Goal: Information Seeking & Learning: Learn about a topic

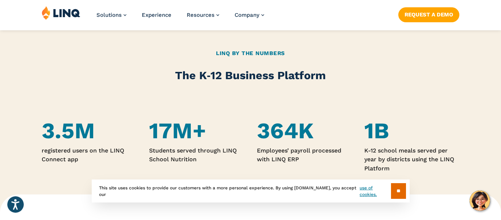
scroll to position [402, 0]
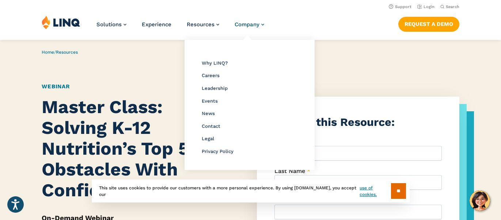
click at [259, 28] on span "Company" at bounding box center [247, 24] width 25 height 7
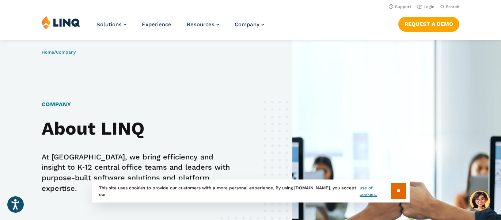
scroll to position [5601, 0]
